Goal: Task Accomplishment & Management: Manage account settings

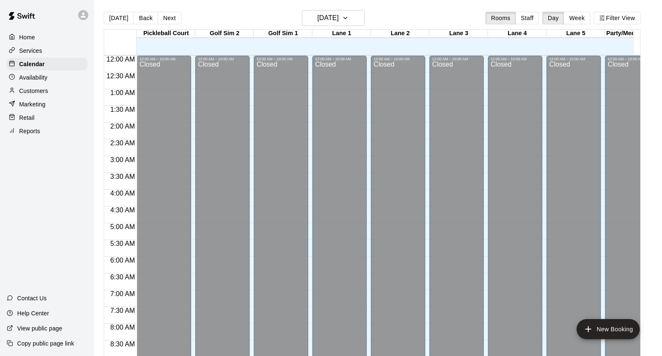
scroll to position [468, 0]
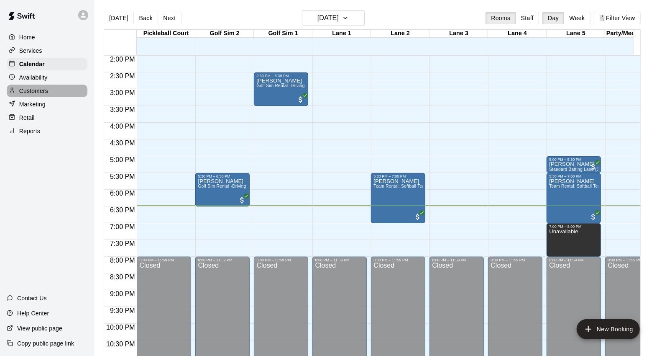
click at [35, 91] on p "Customers" at bounding box center [33, 91] width 29 height 8
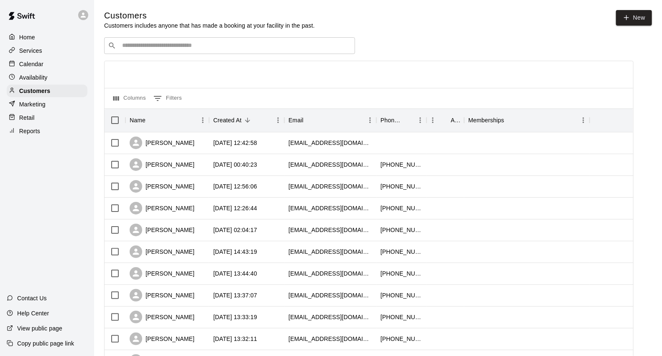
click at [194, 44] on input "Search customers by name or email" at bounding box center [236, 45] width 232 height 8
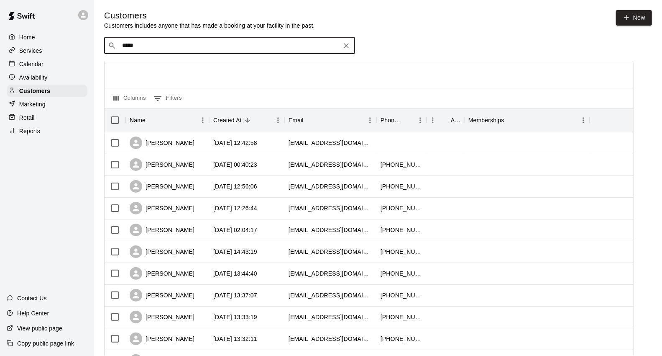
type input "******"
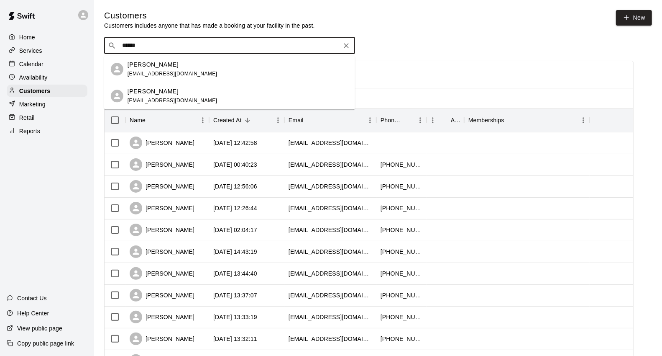
click at [178, 67] on div "[PERSON_NAME]" at bounding box center [173, 64] width 90 height 9
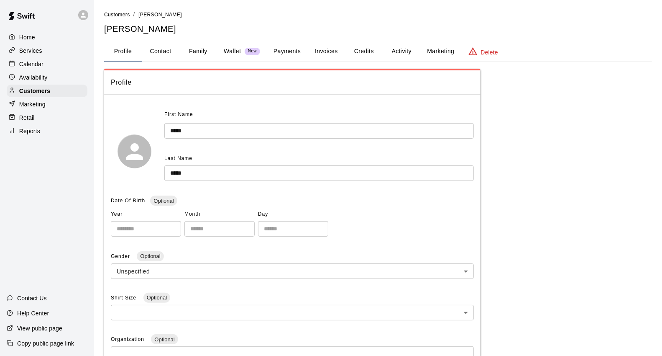
click at [236, 49] on p "Wallet" at bounding box center [233, 51] width 18 height 9
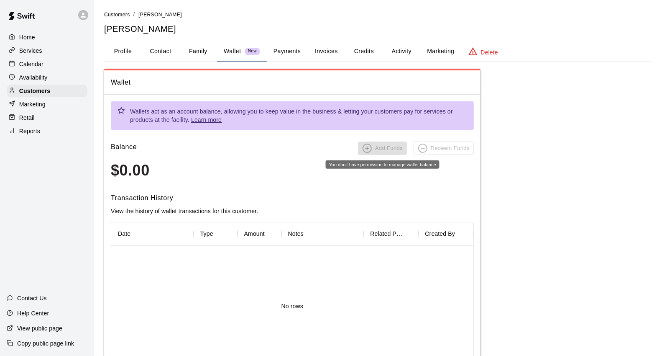
click at [371, 145] on span "Add Funds" at bounding box center [382, 147] width 49 height 13
